Goal: Task Accomplishment & Management: Manage account settings

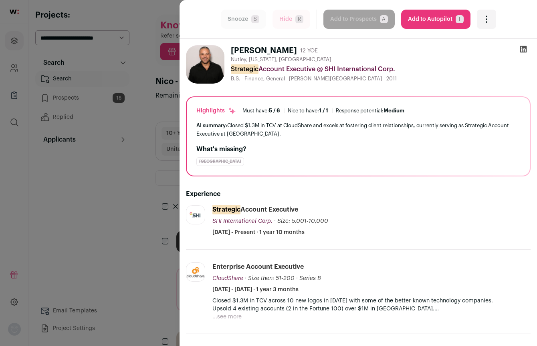
scroll to position [259, 0]
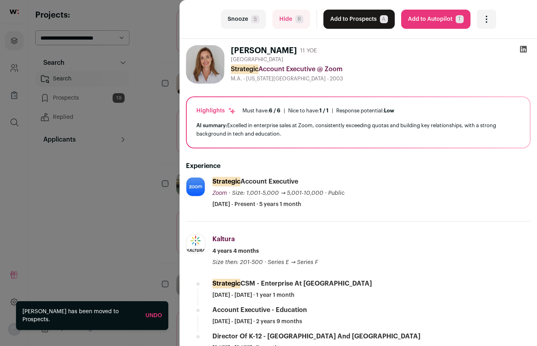
click at [141, 8] on div "last Snooze S Hide R Add to Prospects A Are you sure? [PERSON_NAME] is already …" at bounding box center [268, 173] width 537 height 346
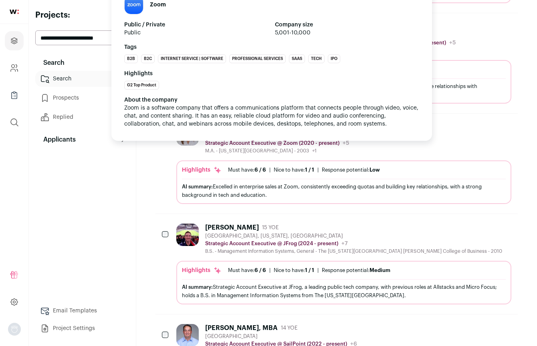
scroll to position [410, 0]
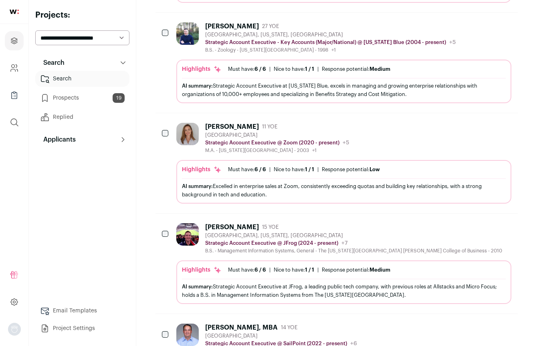
click at [227, 223] on div "[PERSON_NAME]" at bounding box center [232, 227] width 54 height 8
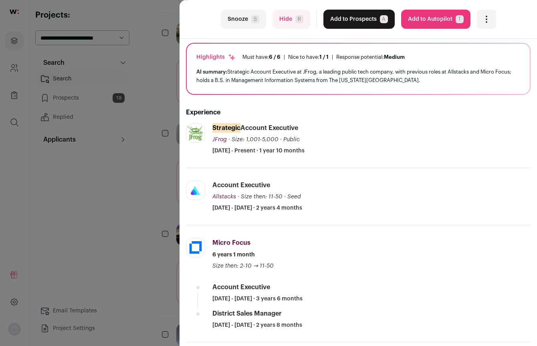
scroll to position [141, 0]
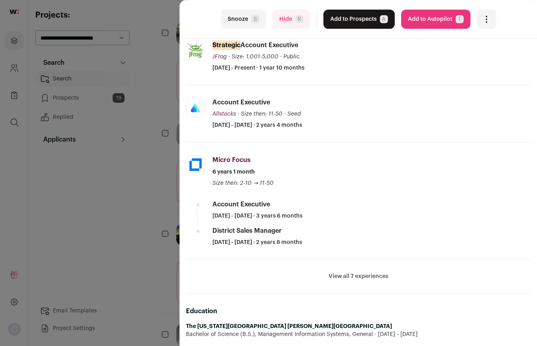
click at [372, 273] on button "View all 7 experiences" at bounding box center [358, 277] width 60 height 8
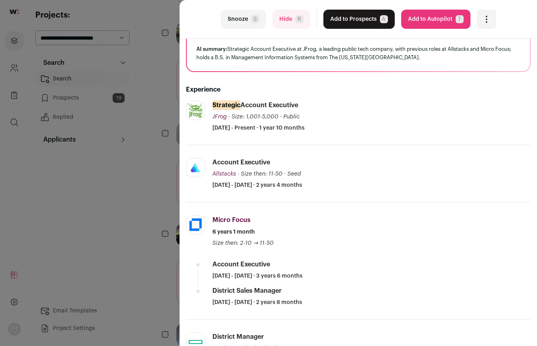
scroll to position [75, 0]
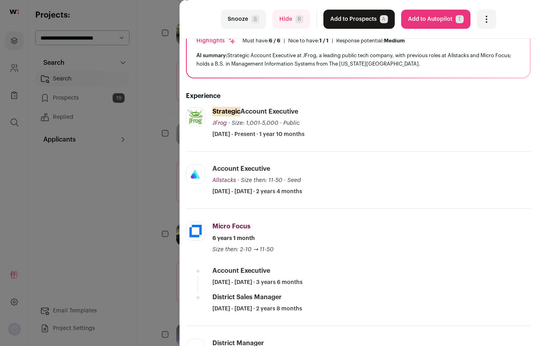
click at [138, 30] on div "last Snooze S Hide R Add to Prospects A Are you sure? [PERSON_NAME] is already …" at bounding box center [268, 173] width 537 height 346
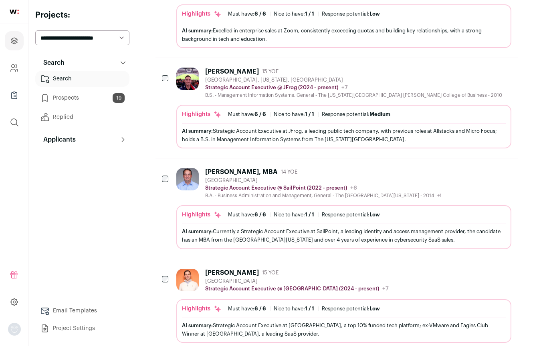
scroll to position [566, 0]
click at [215, 287] on div "[PERSON_NAME] 15 YOE [GEOGRAPHIC_DATA] Strategic Account Executive @ [GEOGRAPHI…" at bounding box center [343, 306] width 335 height 74
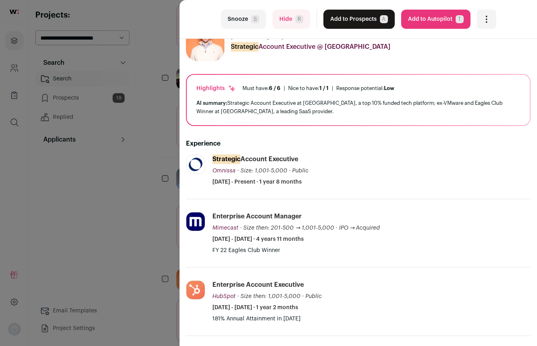
scroll to position [93, 0]
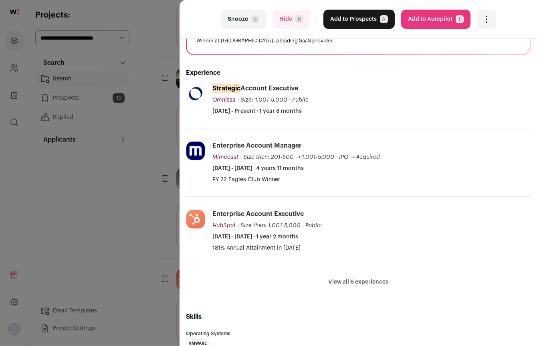
click at [351, 277] on li "View all 6 experiences View less" at bounding box center [358, 282] width 344 height 34
click at [356, 282] on button "View all 6 experiences" at bounding box center [358, 282] width 60 height 8
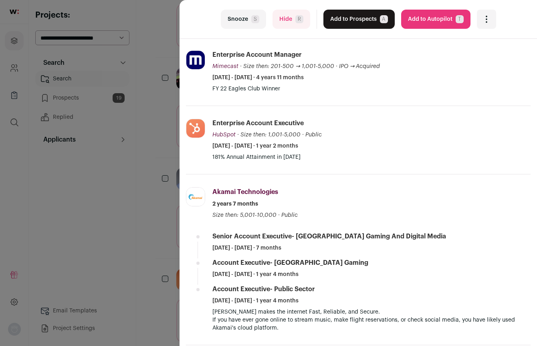
scroll to position [0, 0]
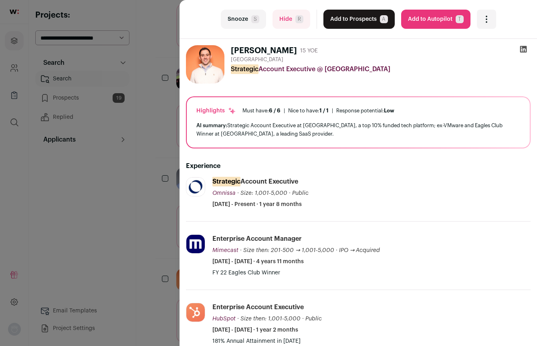
click at [525, 48] on icon at bounding box center [523, 49] width 7 height 7
click at [334, 20] on button "Add to Prospects A" at bounding box center [358, 19] width 71 height 19
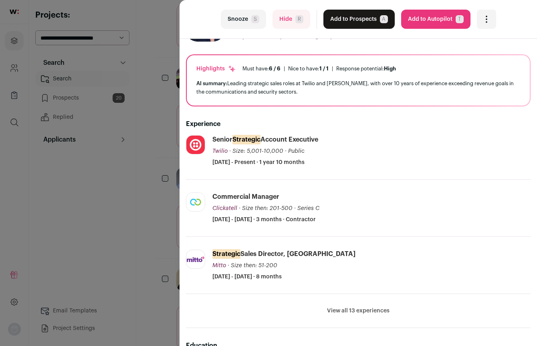
scroll to position [76, 0]
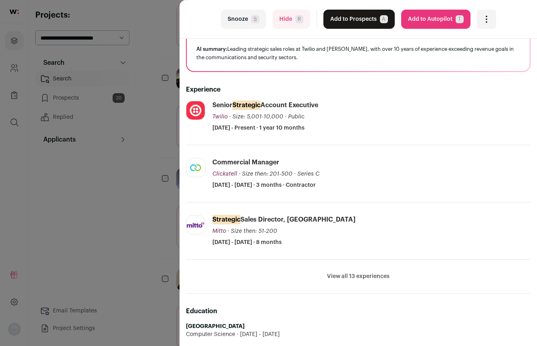
click at [141, 163] on div "last Snooze S Hide R Add to Prospects A Are you sure? [PERSON_NAME] is already …" at bounding box center [268, 173] width 537 height 346
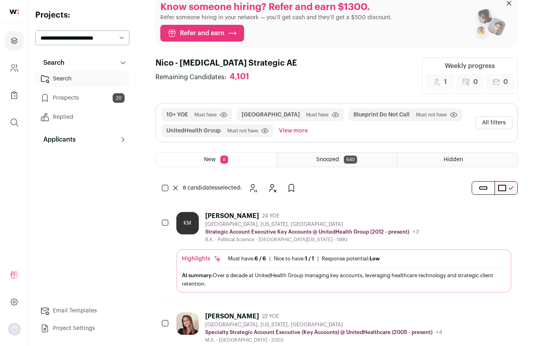
scroll to position [0, 0]
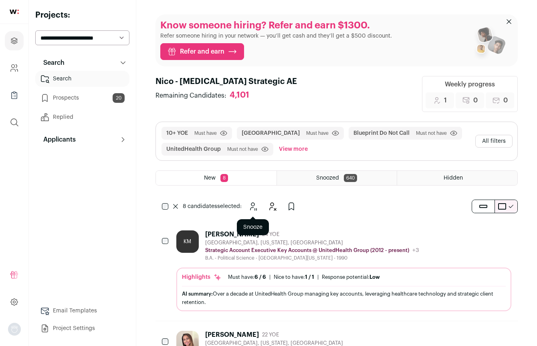
click at [257, 206] on icon "Snooze" at bounding box center [253, 207] width 10 height 10
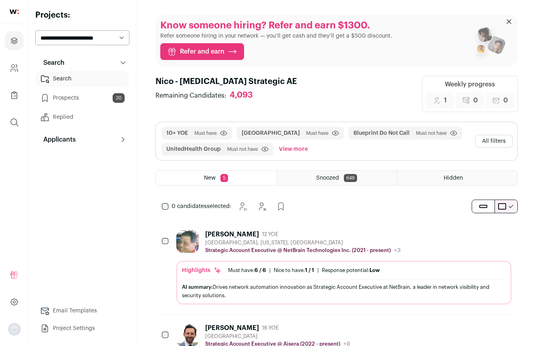
click at [236, 264] on div "Highlights Must have: 6 / 6 How many must haves have been fulfilled? | [GEOGRAP…" at bounding box center [343, 283] width 335 height 44
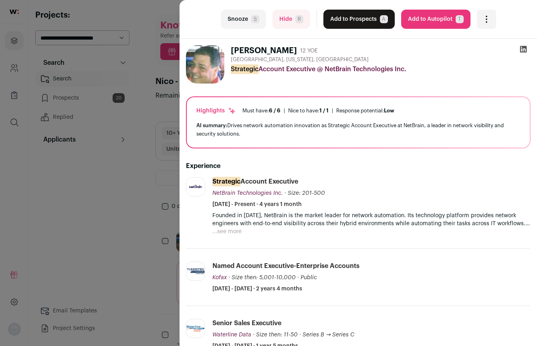
click at [523, 47] on icon at bounding box center [523, 49] width 7 height 7
click at [244, 16] on button "Snooze S" at bounding box center [243, 19] width 45 height 19
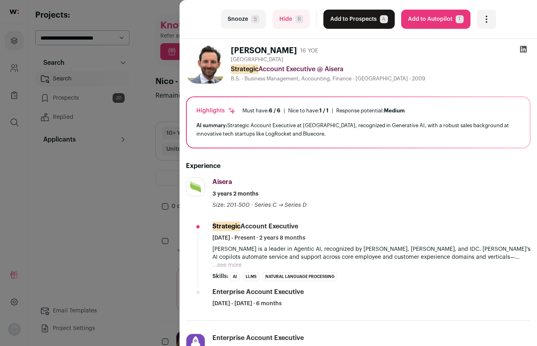
click at [521, 50] on icon at bounding box center [523, 49] width 7 height 7
click at [281, 21] on button "Hide R" at bounding box center [291, 19] width 38 height 19
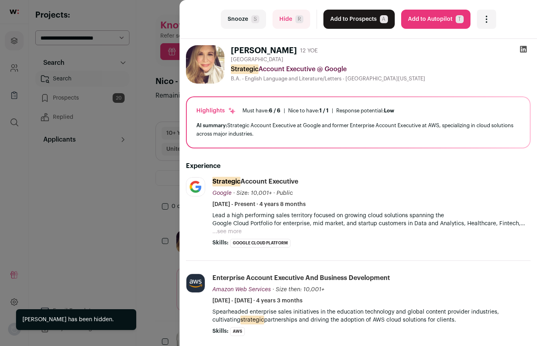
click at [246, 19] on button "Snooze S" at bounding box center [243, 19] width 45 height 19
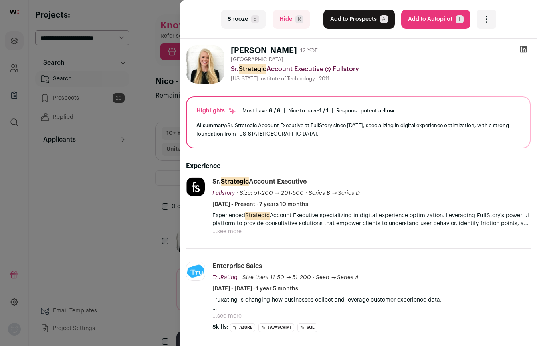
click at [520, 52] on icon at bounding box center [523, 49] width 8 height 8
click at [240, 20] on button "Snooze S" at bounding box center [243, 19] width 45 height 19
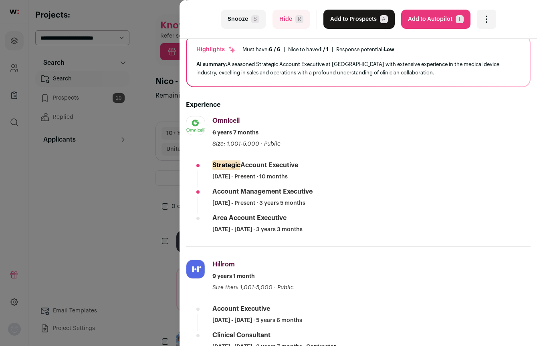
scroll to position [63, 0]
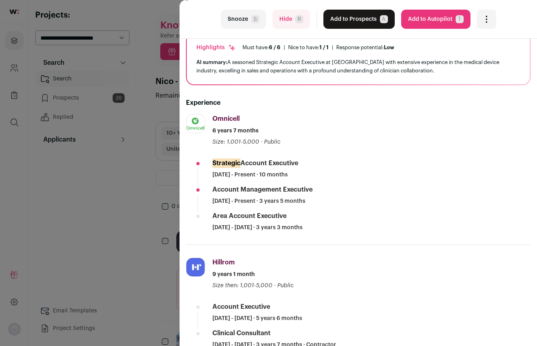
click at [240, 19] on button "Snooze S" at bounding box center [243, 19] width 45 height 19
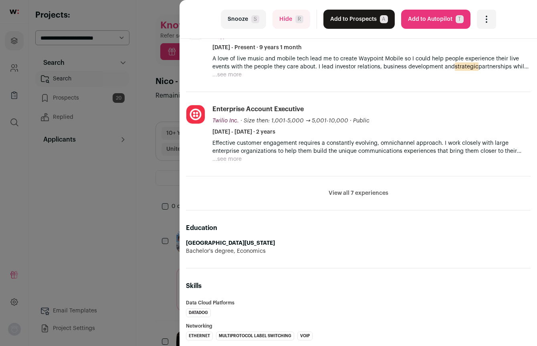
scroll to position [0, 0]
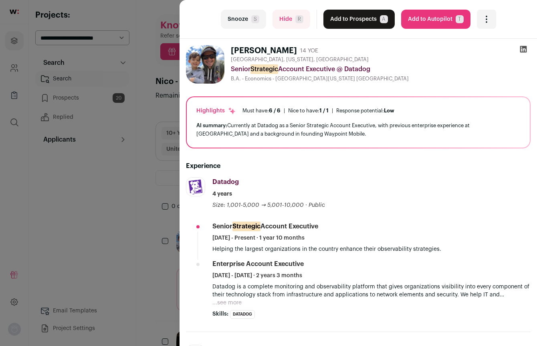
click at [523, 50] on icon at bounding box center [523, 49] width 7 height 7
click at [289, 14] on button "Hide R" at bounding box center [291, 19] width 38 height 19
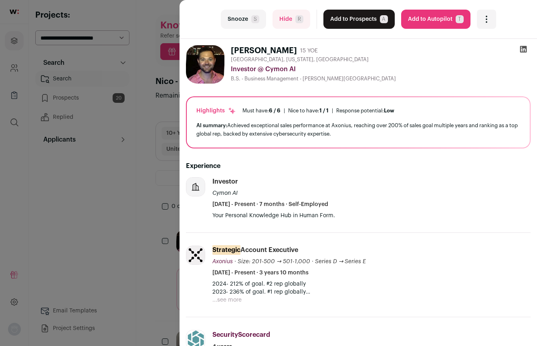
click at [225, 17] on button "Snooze S" at bounding box center [243, 19] width 45 height 19
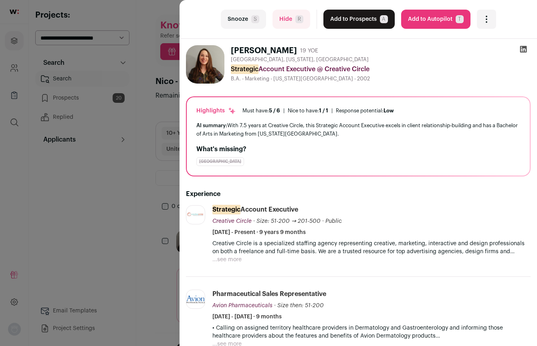
click at [244, 22] on button "Snooze S" at bounding box center [243, 19] width 45 height 19
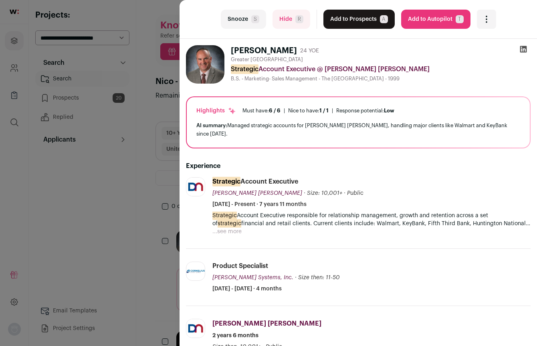
click at [243, 20] on button "Snooze S" at bounding box center [243, 19] width 45 height 19
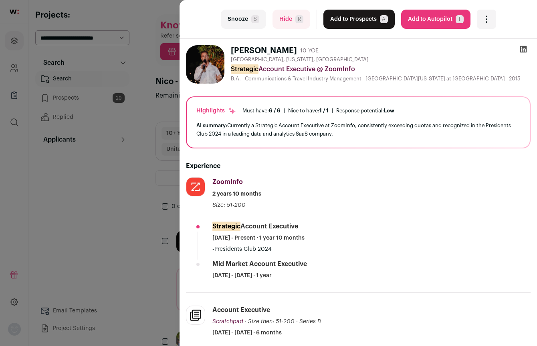
click at [522, 51] on icon at bounding box center [523, 49] width 8 height 8
click at [349, 20] on button "Add to Prospects A" at bounding box center [358, 19] width 71 height 19
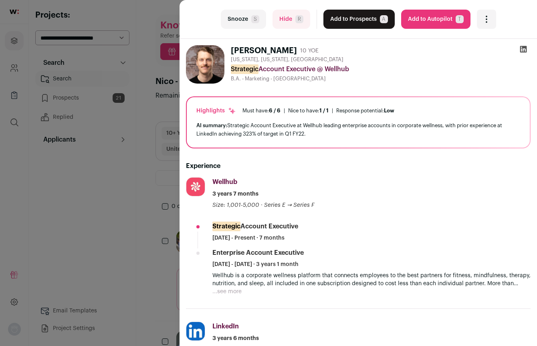
click at [524, 49] on icon at bounding box center [523, 49] width 8 height 8
click at [354, 21] on button "Add to Prospects A" at bounding box center [358, 19] width 71 height 19
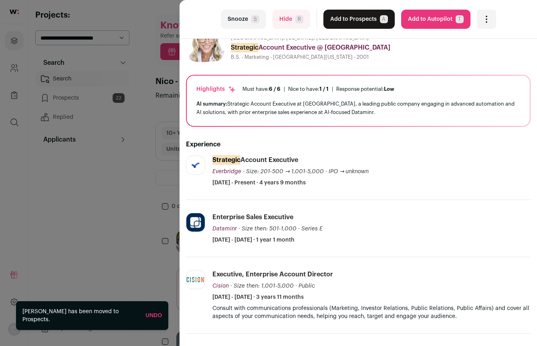
scroll to position [7, 0]
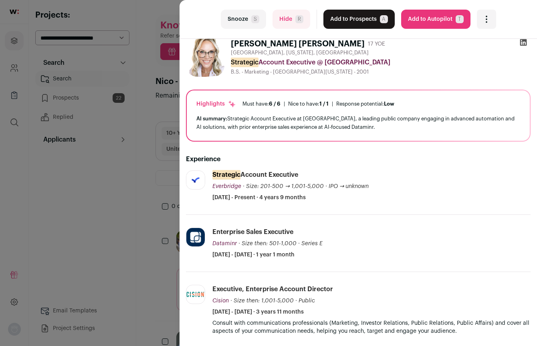
click at [523, 43] on icon at bounding box center [523, 42] width 7 height 7
click at [364, 20] on button "Add to Prospects A" at bounding box center [358, 19] width 71 height 19
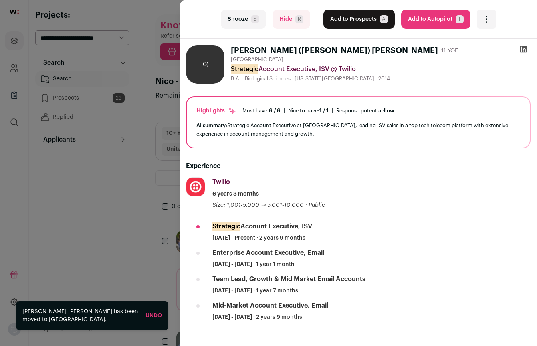
scroll to position [26, 0]
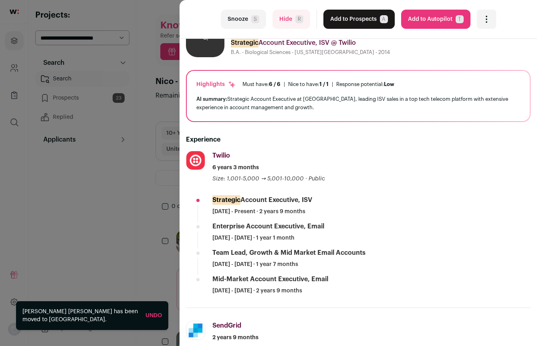
click at [239, 22] on button "Snooze S" at bounding box center [243, 19] width 45 height 19
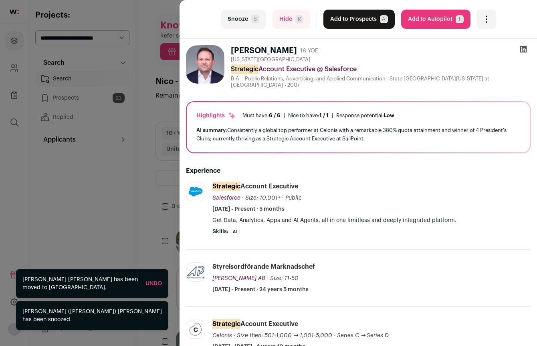
click at [239, 22] on button "Snooze S" at bounding box center [243, 19] width 45 height 19
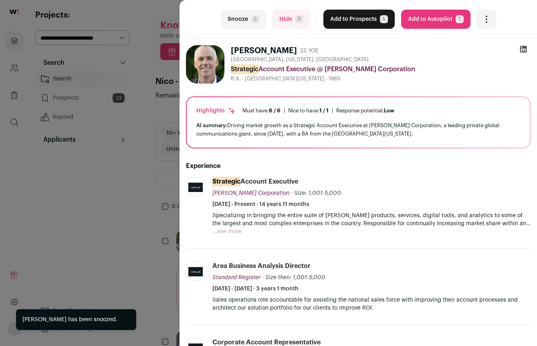
click at [239, 22] on button "Snooze S" at bounding box center [243, 19] width 45 height 19
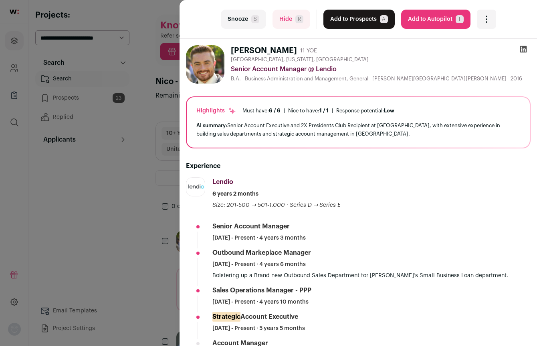
scroll to position [30, 0]
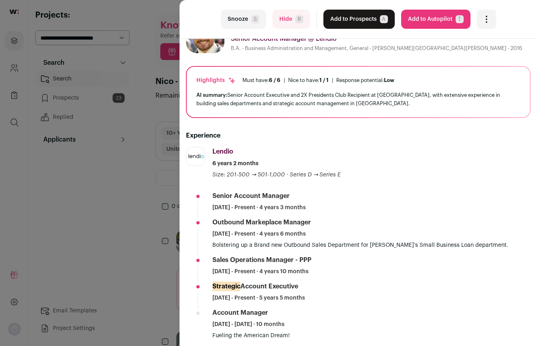
click at [251, 20] on button "Snooze S" at bounding box center [243, 19] width 45 height 19
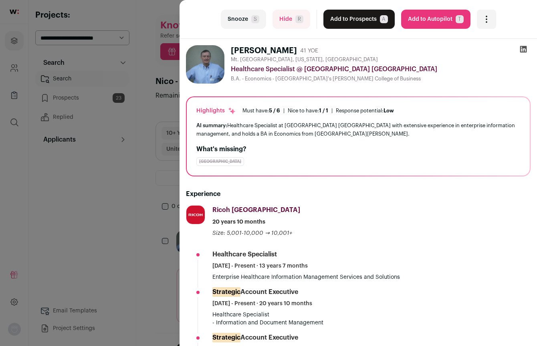
click at [292, 21] on button "Hide R" at bounding box center [291, 19] width 38 height 19
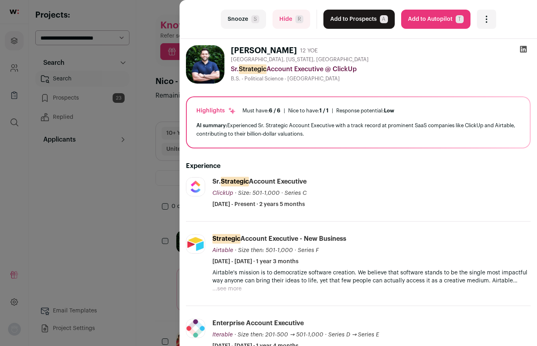
click at [521, 48] on icon at bounding box center [523, 49] width 7 height 7
click at [287, 17] on button "Hide R" at bounding box center [291, 19] width 38 height 19
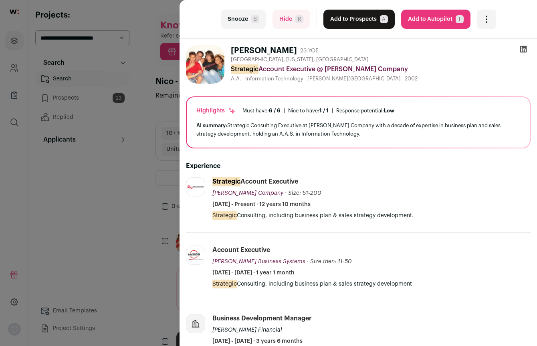
click at [243, 18] on button "Snooze S" at bounding box center [243, 19] width 45 height 19
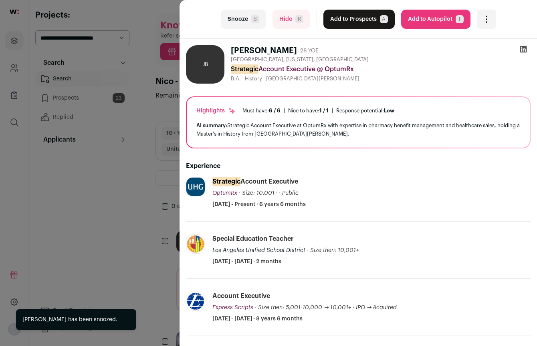
click at [243, 18] on button "Snooze S" at bounding box center [243, 19] width 45 height 19
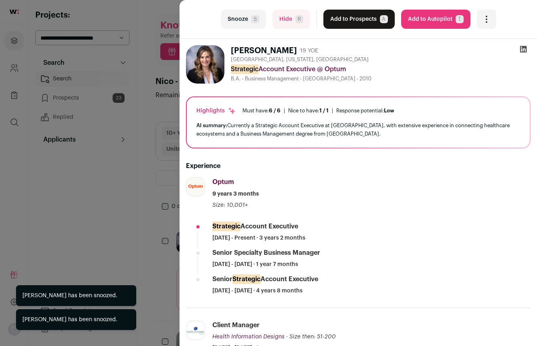
click at [243, 18] on button "Snooze S" at bounding box center [243, 19] width 45 height 19
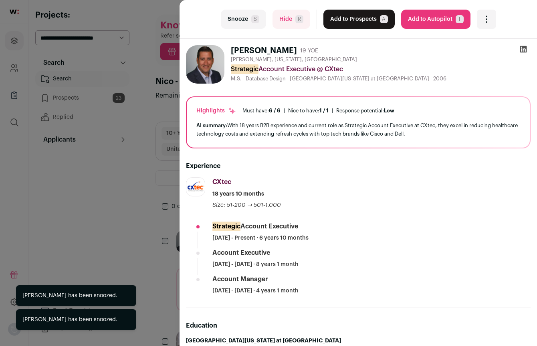
click at [243, 18] on button "Snooze S" at bounding box center [243, 19] width 45 height 19
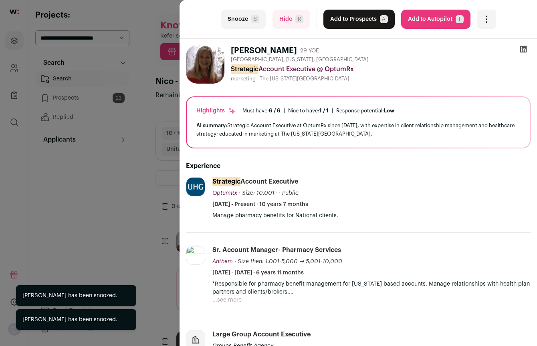
click at [243, 18] on button "Snooze S" at bounding box center [243, 19] width 45 height 19
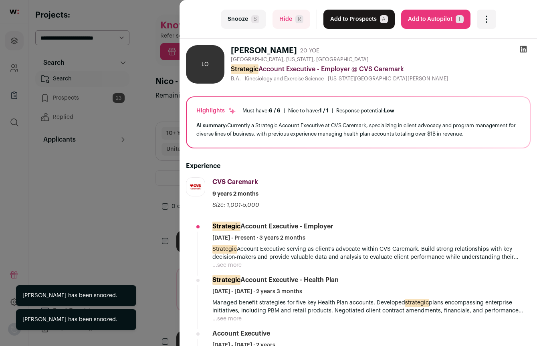
click at [243, 18] on button "Snooze S" at bounding box center [243, 19] width 45 height 19
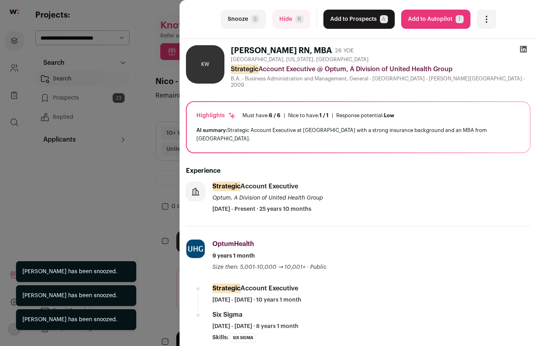
click at [243, 18] on button "Snooze S" at bounding box center [243, 19] width 45 height 19
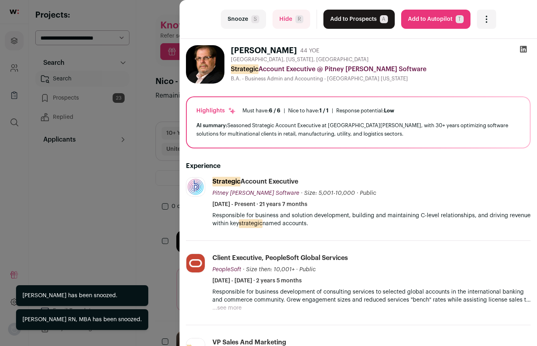
click at [243, 18] on button "Snooze S" at bounding box center [243, 19] width 45 height 19
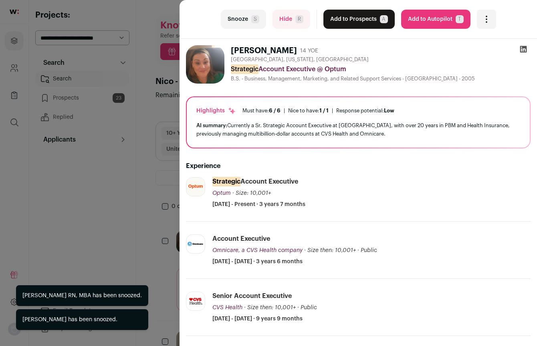
click at [243, 18] on button "Snooze S" at bounding box center [243, 19] width 45 height 19
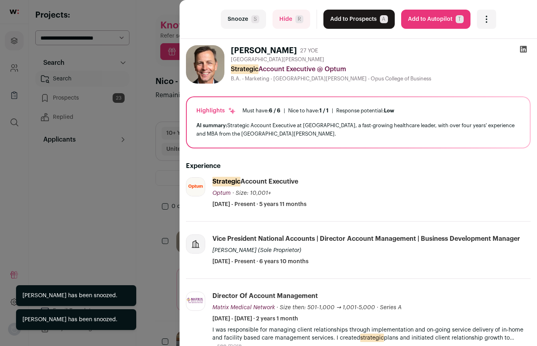
click at [243, 18] on button "Snooze S" at bounding box center [243, 19] width 45 height 19
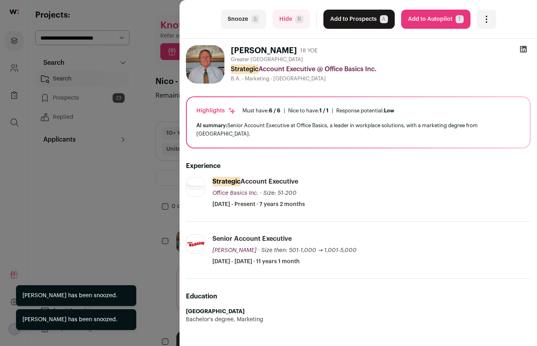
click at [243, 18] on button "Snooze S" at bounding box center [243, 19] width 45 height 19
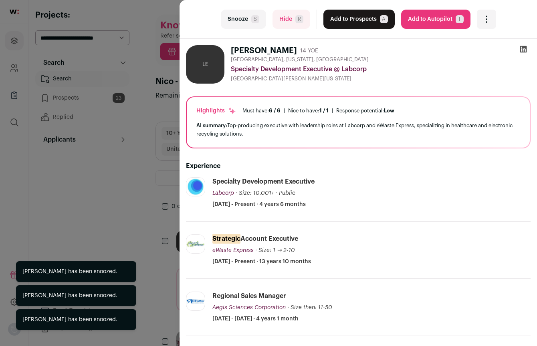
click at [243, 18] on button "Snooze S" at bounding box center [243, 19] width 45 height 19
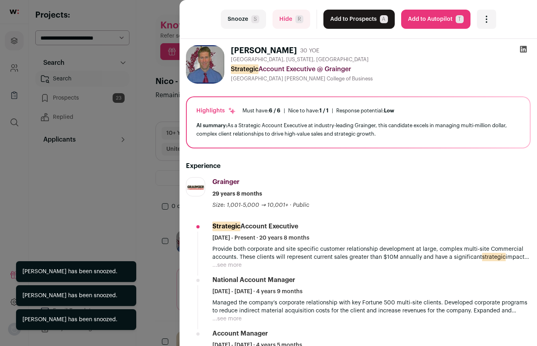
click at [243, 18] on button "Snooze S" at bounding box center [243, 19] width 45 height 19
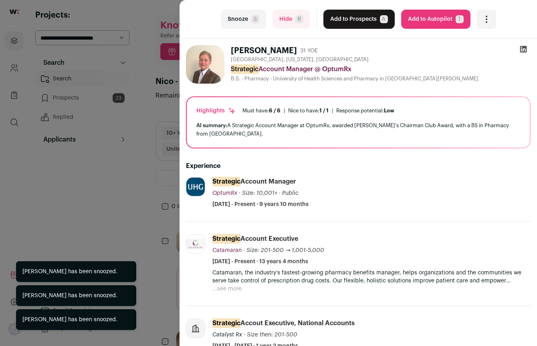
click at [243, 18] on button "Snooze S" at bounding box center [243, 19] width 45 height 19
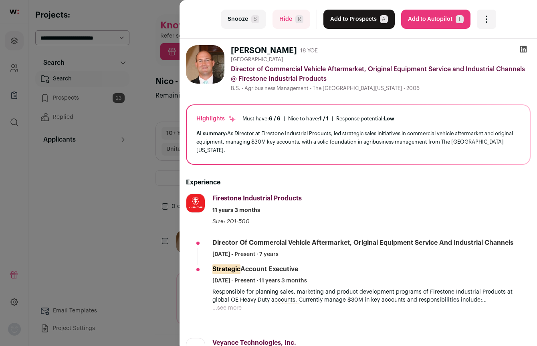
click at [235, 18] on button "Snooze S" at bounding box center [243, 19] width 45 height 19
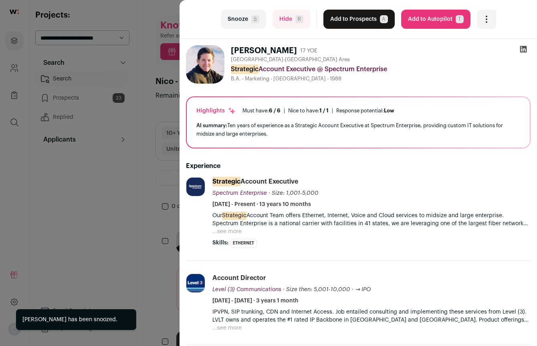
click at [235, 18] on button "Snooze S" at bounding box center [243, 19] width 45 height 19
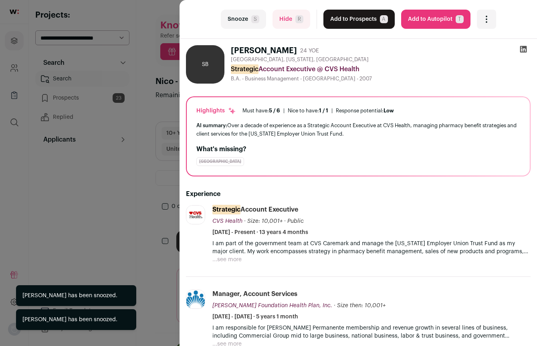
click at [235, 18] on button "Snooze S" at bounding box center [243, 19] width 45 height 19
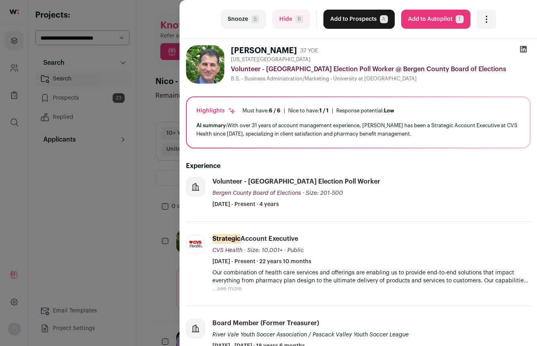
click at [238, 16] on button "Snooze S" at bounding box center [243, 19] width 45 height 19
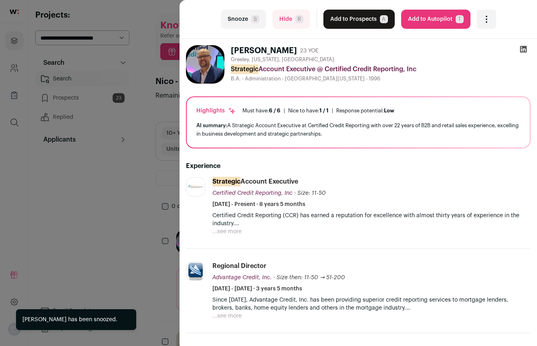
click at [238, 16] on button "Snooze S" at bounding box center [243, 19] width 45 height 19
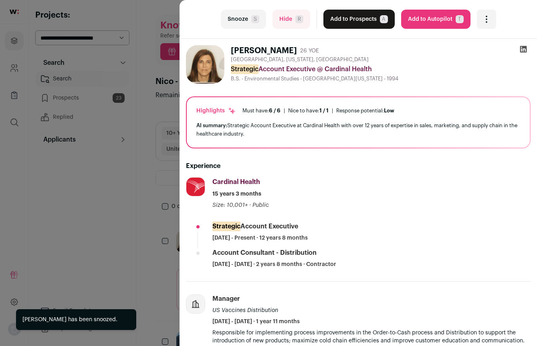
click at [238, 16] on button "Snooze S" at bounding box center [243, 19] width 45 height 19
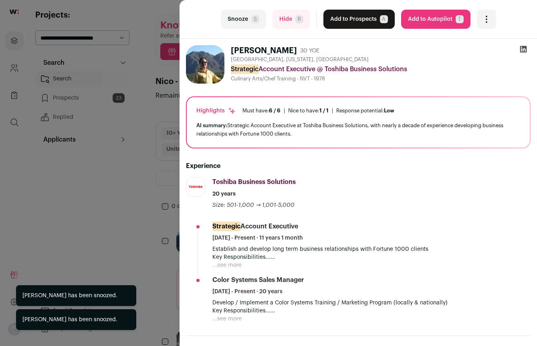
click at [238, 16] on button "Snooze S" at bounding box center [243, 19] width 45 height 19
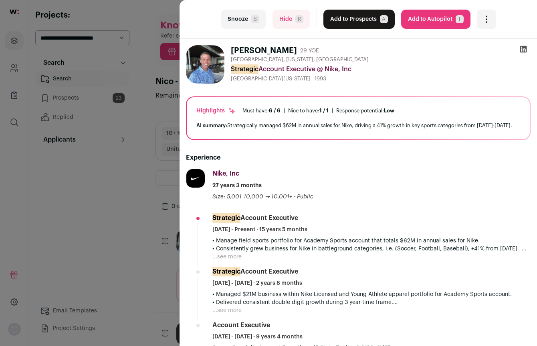
click at [238, 16] on button "Snooze S" at bounding box center [243, 19] width 45 height 19
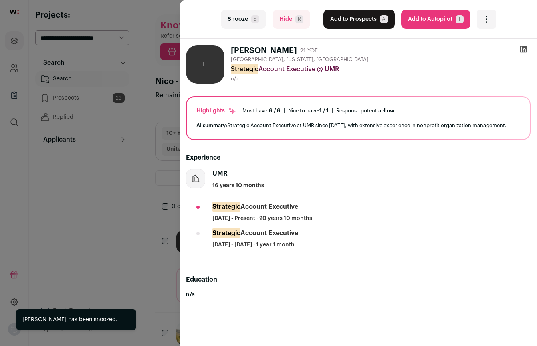
click at [238, 16] on button "Snooze S" at bounding box center [243, 19] width 45 height 19
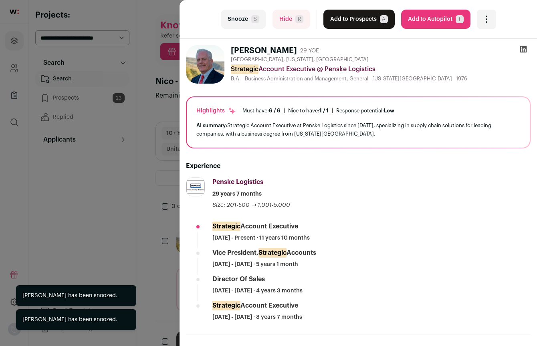
click at [238, 16] on button "Snooze S" at bounding box center [243, 19] width 45 height 19
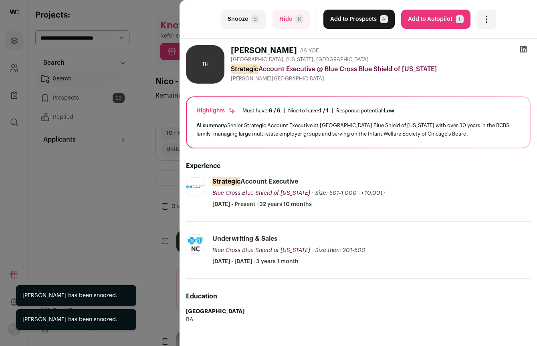
click at [237, 15] on button "Snooze S" at bounding box center [243, 19] width 45 height 19
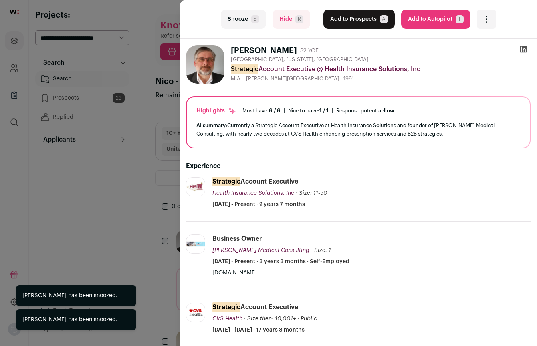
click at [237, 15] on button "Snooze S" at bounding box center [243, 19] width 45 height 19
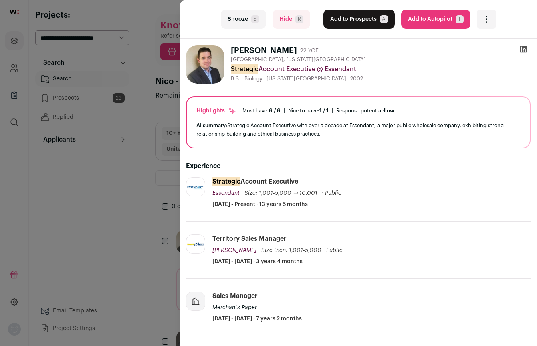
click at [259, 22] on span "S" at bounding box center [255, 19] width 8 height 8
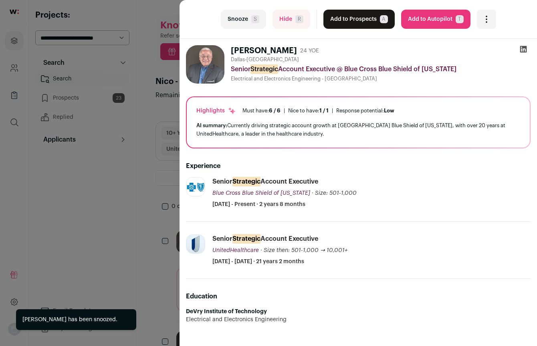
click at [259, 22] on span "S" at bounding box center [255, 19] width 8 height 8
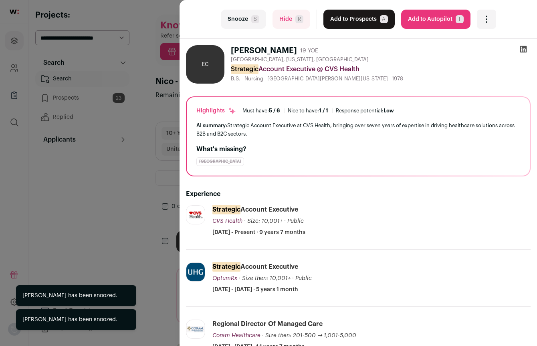
click at [259, 22] on span "S" at bounding box center [255, 19] width 8 height 8
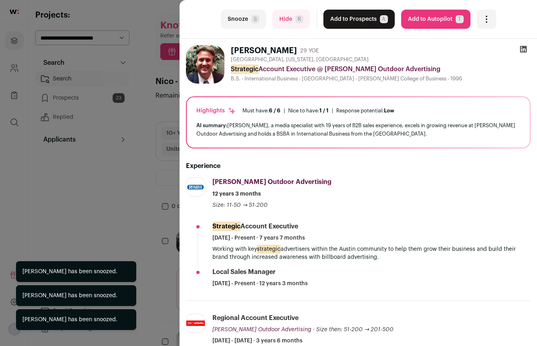
click at [259, 22] on span "S" at bounding box center [255, 19] width 8 height 8
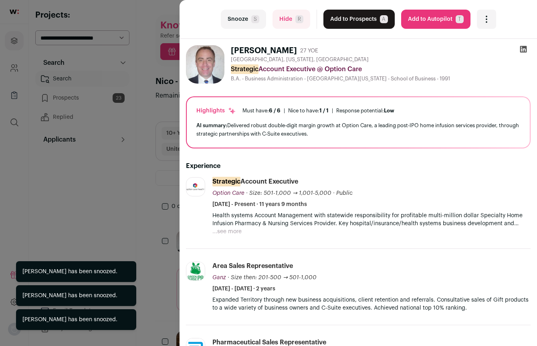
click at [259, 22] on span "S" at bounding box center [255, 19] width 8 height 8
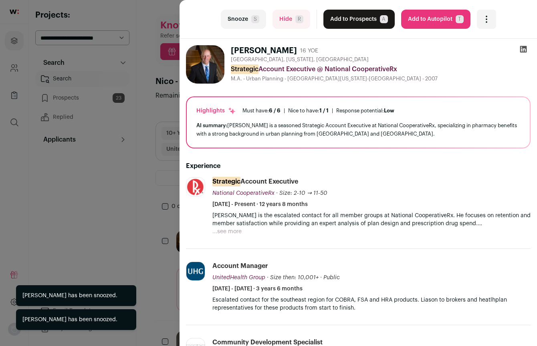
click at [259, 22] on span "S" at bounding box center [255, 19] width 8 height 8
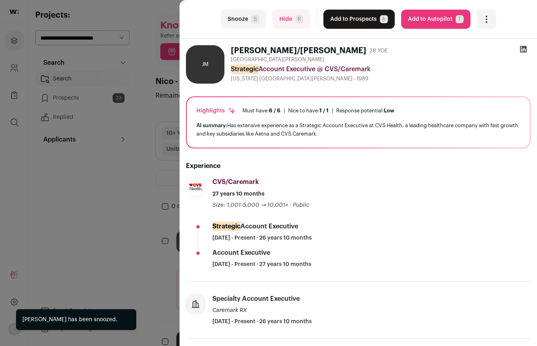
click at [259, 22] on span "S" at bounding box center [255, 19] width 8 height 8
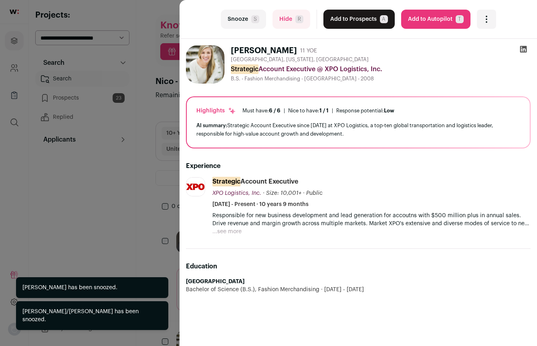
click at [259, 22] on span "S" at bounding box center [255, 19] width 8 height 8
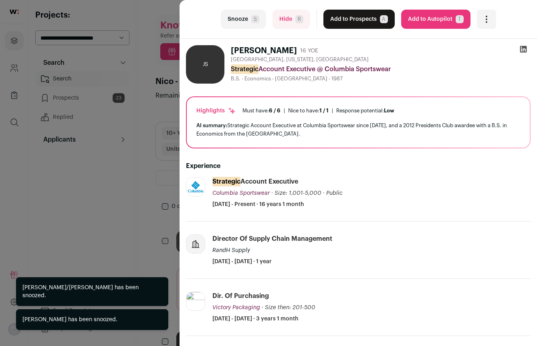
click at [259, 22] on span "S" at bounding box center [255, 19] width 8 height 8
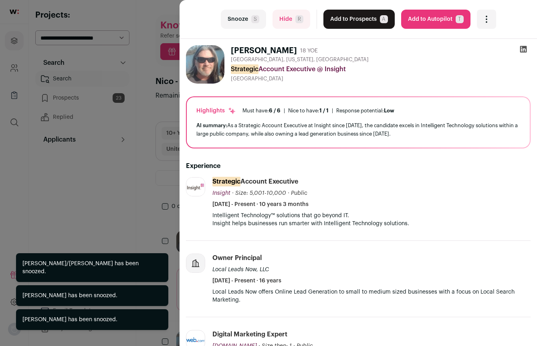
click at [259, 22] on span "S" at bounding box center [255, 19] width 8 height 8
